Goal: Navigation & Orientation: Find specific page/section

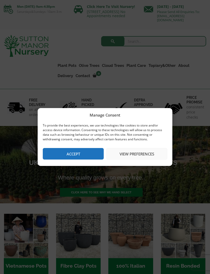
click at [144, 155] on button "View preferences" at bounding box center [136, 154] width 61 height 12
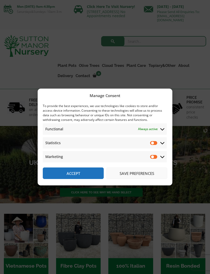
click at [143, 174] on button "Save preferences" at bounding box center [136, 174] width 61 height 12
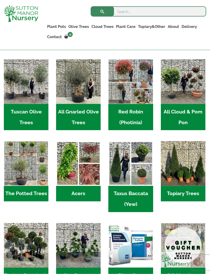
scroll to position [228, 0]
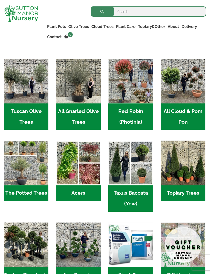
click at [81, 164] on img "Visit product category Acers" at bounding box center [78, 163] width 45 height 45
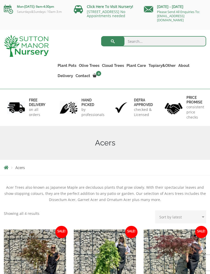
click at [34, 48] on img at bounding box center [26, 46] width 45 height 22
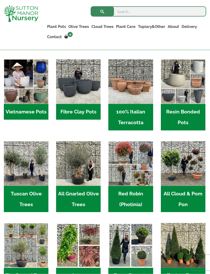
scroll to position [145, 0]
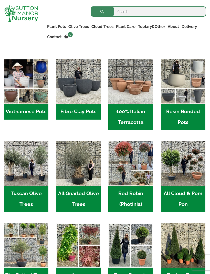
click at [135, 160] on img "Visit product category Red Robin (Photinia)" at bounding box center [130, 163] width 45 height 45
